Goal: Task Accomplishment & Management: Manage account settings

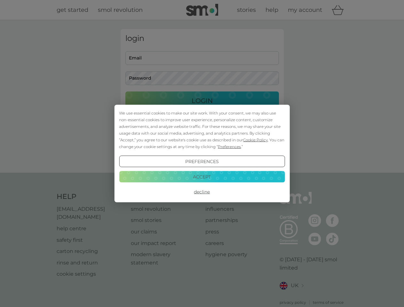
click at [255, 140] on span "Cookie Policy" at bounding box center [255, 139] width 25 height 5
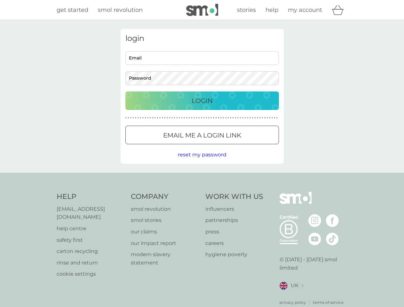
click at [228, 146] on div "login Email Password Login ● ● ● ● ● ● ● ● ● ● ● ● ● ● ● ● ● ● ● ● ● ● ● ● ● ● …" at bounding box center [201, 96] width 163 height 135
click at [202, 161] on div "login Email Password Login ● ● ● ● ● ● ● ● ● ● ● ● ● ● ● ● ● ● ● ● ● ● ● ● ● ● …" at bounding box center [201, 96] width 163 height 135
click at [202, 192] on div "Help [EMAIL_ADDRESS][DOMAIN_NAME] help centre safety first carton recycling rin…" at bounding box center [202, 248] width 291 height 113
click at [202, 176] on div "Help [EMAIL_ADDRESS][DOMAIN_NAME] help centre safety first carton recycling rin…" at bounding box center [202, 249] width 404 height 152
